Goal: Find specific page/section: Find specific page/section

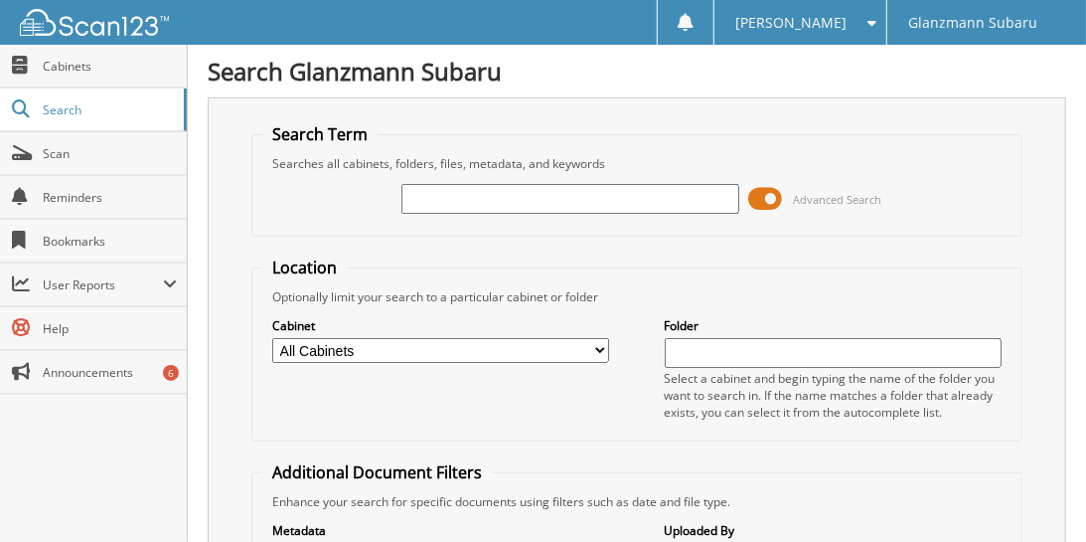
click at [469, 193] on input "text" at bounding box center [570, 199] width 337 height 30
type input "J3710905"
click at [702, 261] on fieldset "Location Optionally limit your search to a particular cabinet or folder Cabinet…" at bounding box center [636, 348] width 771 height 185
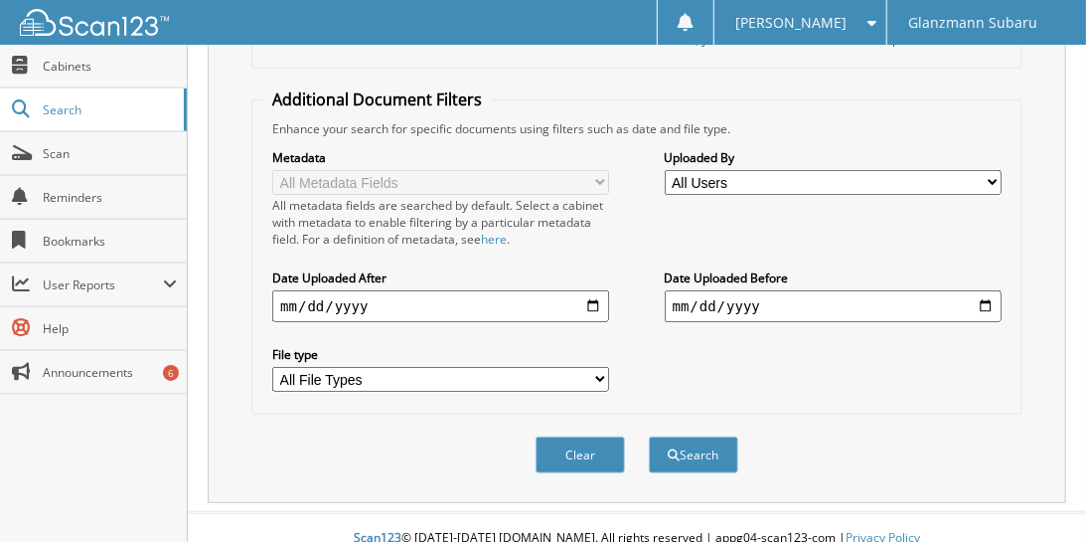
scroll to position [377, 0]
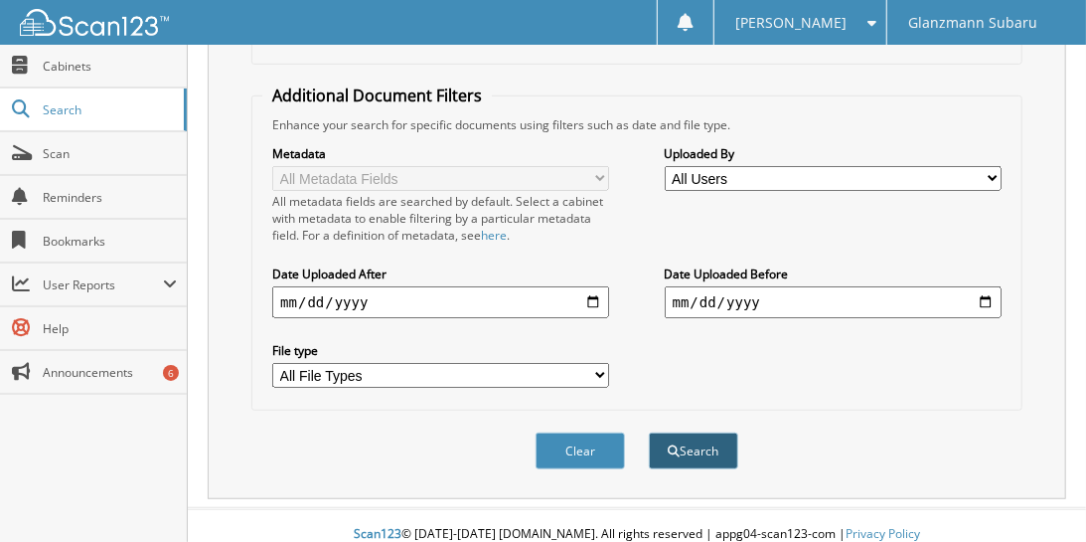
click at [694, 432] on button "Search" at bounding box center [693, 450] width 89 height 37
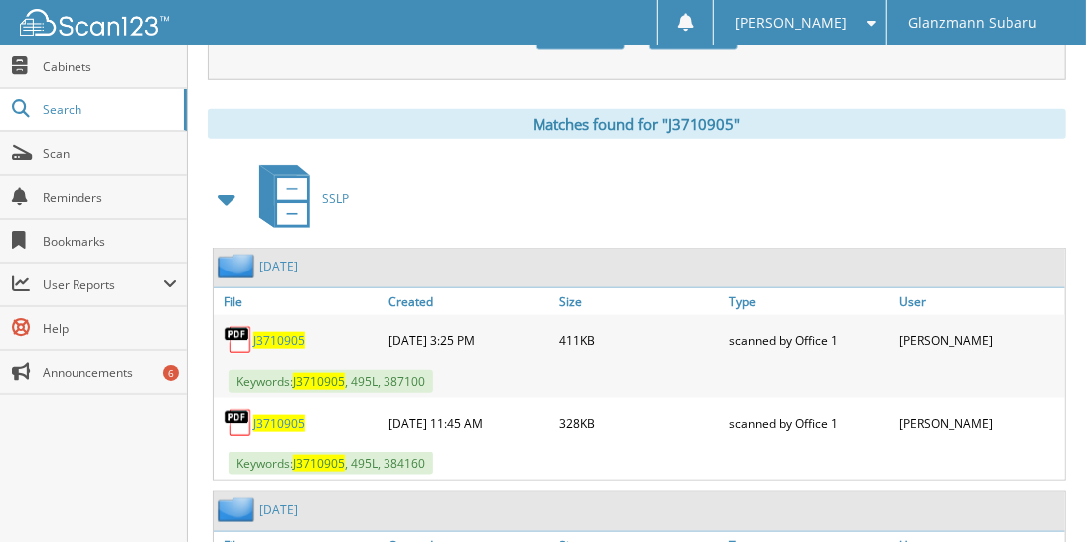
scroll to position [602, 0]
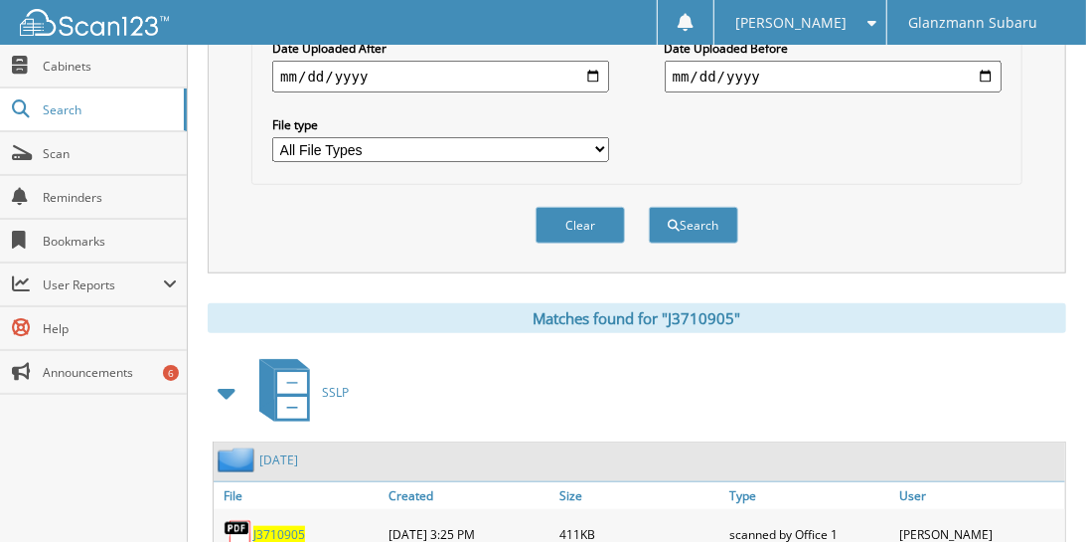
click at [227, 375] on span at bounding box center [228, 393] width 28 height 36
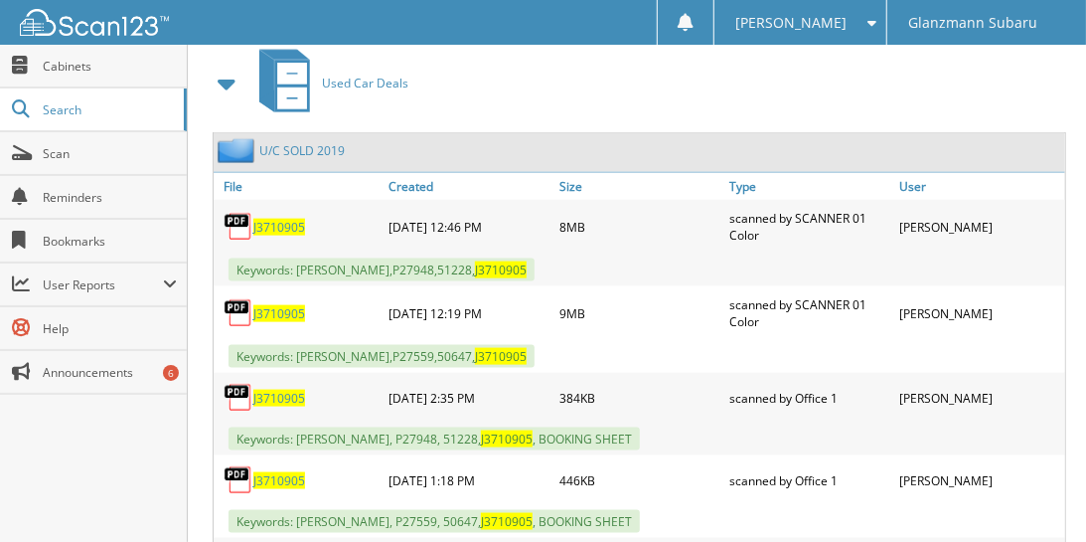
scroll to position [1054, 0]
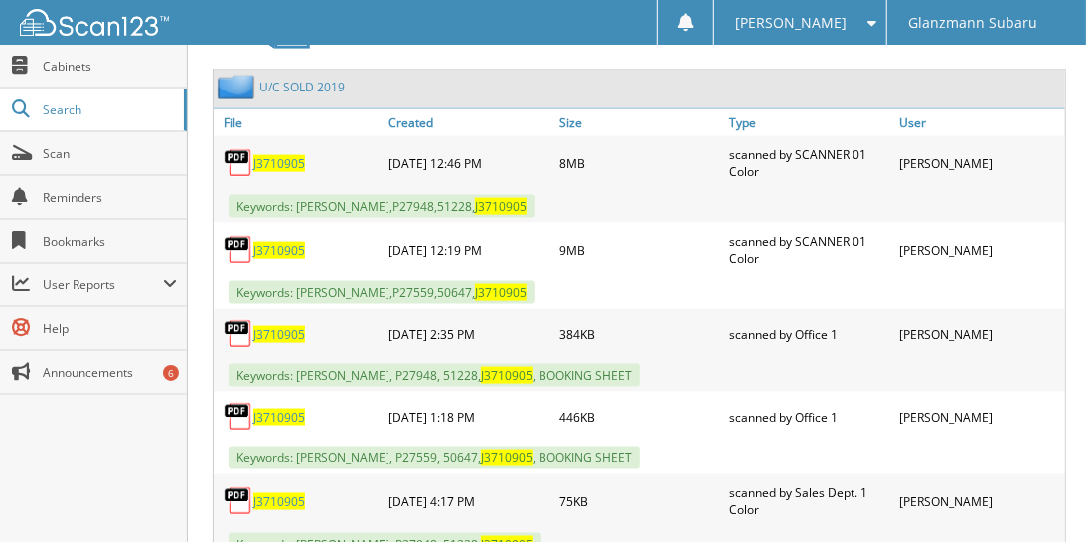
click at [291, 155] on span "J3710905" at bounding box center [279, 163] width 52 height 17
